Goal: Information Seeking & Learning: Learn about a topic

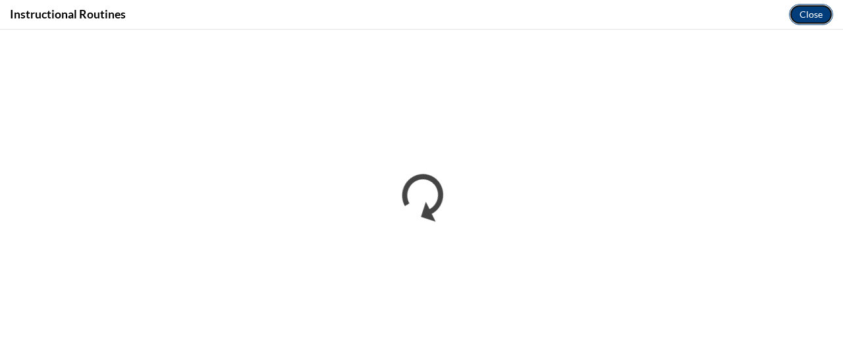
click at [822, 16] on button "Close" at bounding box center [811, 14] width 44 height 21
